Goal: Manage account settings

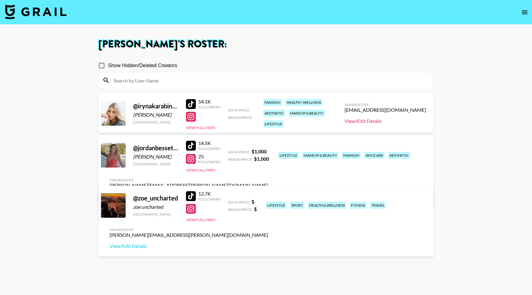
click at [380, 121] on link "View/Edit Details" at bounding box center [385, 121] width 82 height 6
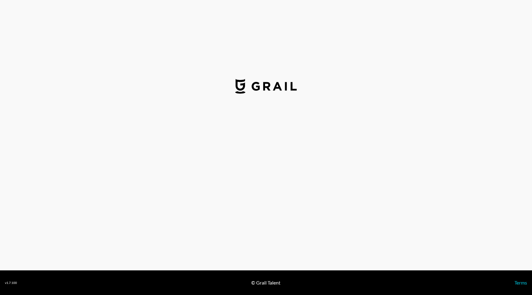
select select "USD"
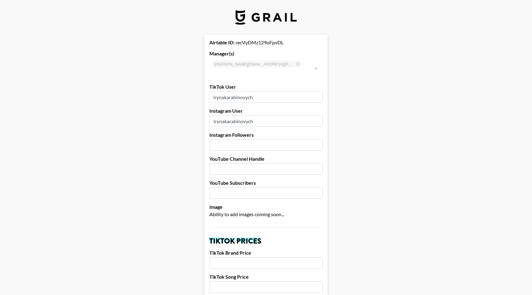
drag, startPoint x: 262, startPoint y: 86, endPoint x: 202, endPoint y: 86, distance: 60.3
